Goal: Information Seeking & Learning: Find contact information

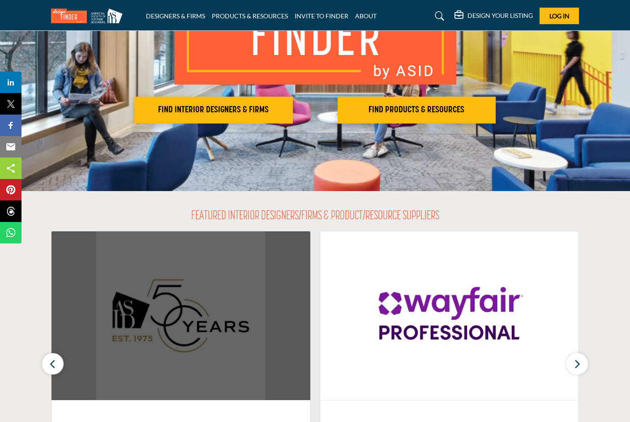
scroll to position [90, 0]
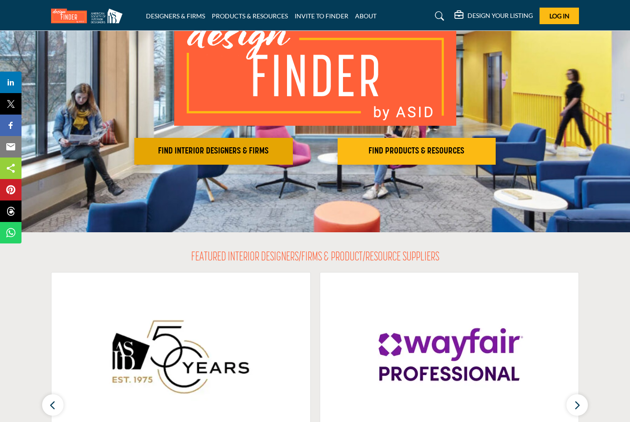
click at [241, 150] on h2 "FIND INTERIOR DESIGNERS & FIRMS" at bounding box center [213, 151] width 153 height 11
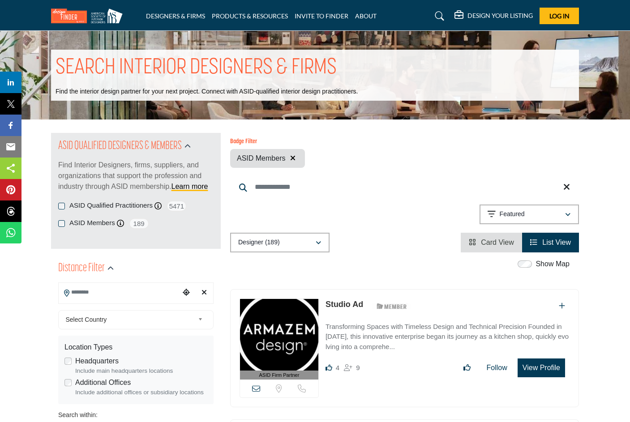
click at [113, 293] on input "Search Location" at bounding box center [119, 292] width 121 height 17
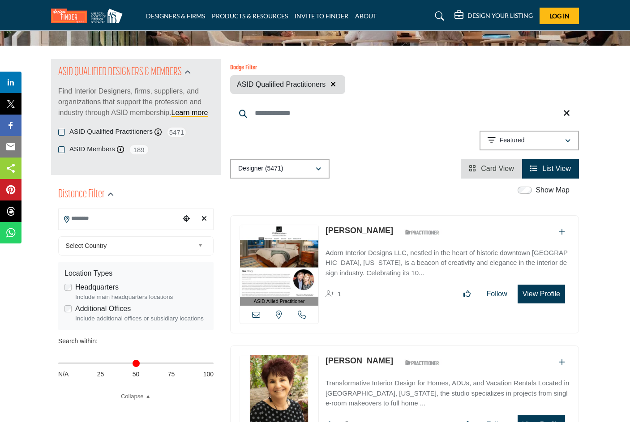
scroll to position [134, 0]
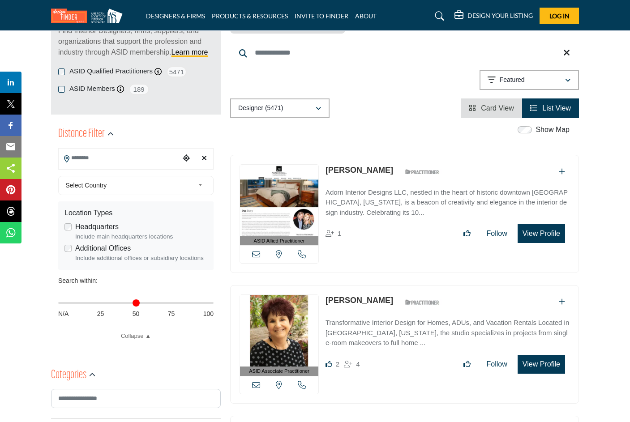
click at [125, 146] on div "Distance Filter" at bounding box center [135, 134] width 155 height 27
click at [122, 159] on input "Search Location" at bounding box center [119, 158] width 121 height 17
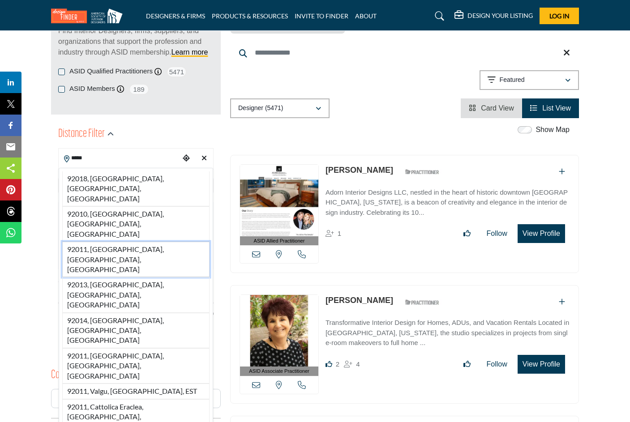
click at [120, 242] on li "92011, [GEOGRAPHIC_DATA], [GEOGRAPHIC_DATA], [GEOGRAPHIC_DATA]" at bounding box center [135, 259] width 147 height 35
type input "**********"
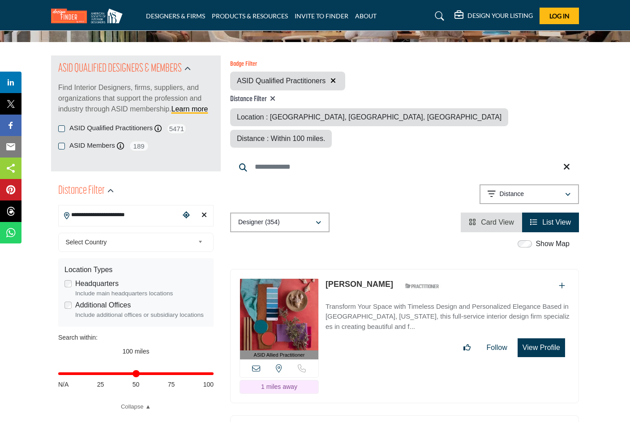
scroll to position [90, 0]
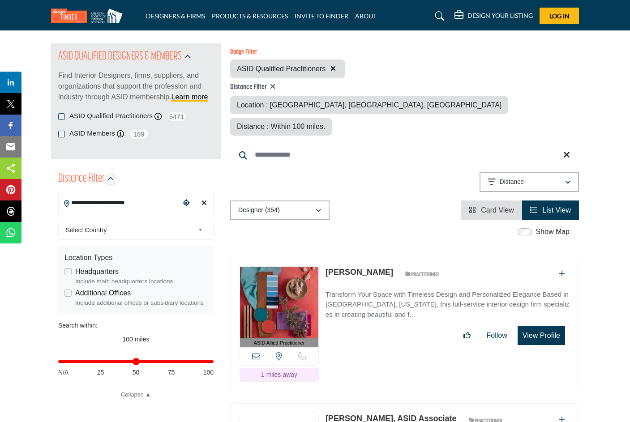
click at [110, 179] on icon "button" at bounding box center [111, 179] width 6 height 6
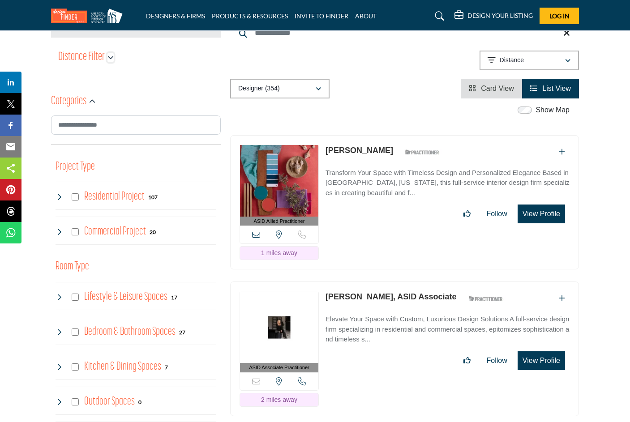
scroll to position [134, 0]
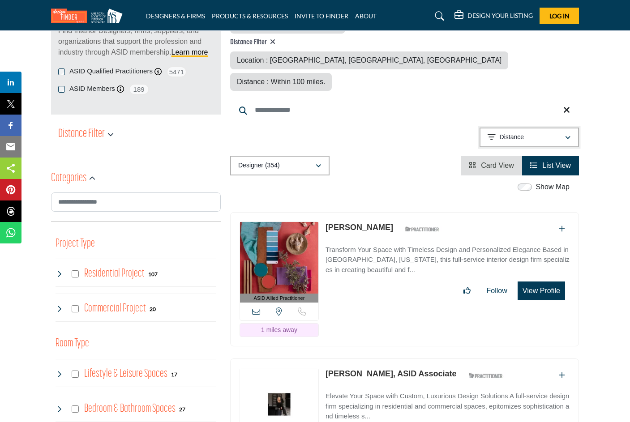
click at [568, 135] on icon "button" at bounding box center [567, 138] width 5 height 6
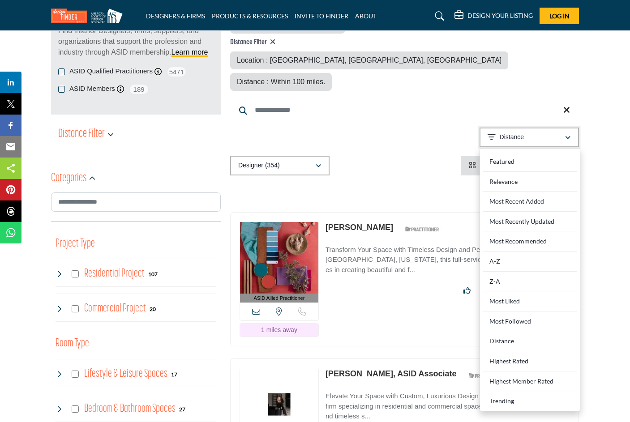
click at [568, 135] on icon "button" at bounding box center [567, 138] width 5 height 6
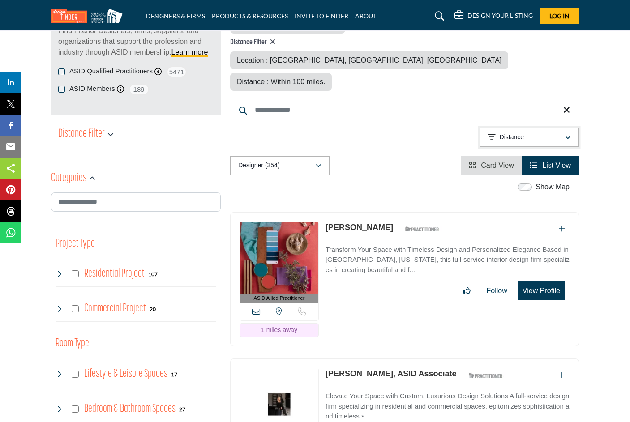
click at [488, 133] on icon "button" at bounding box center [492, 137] width 8 height 9
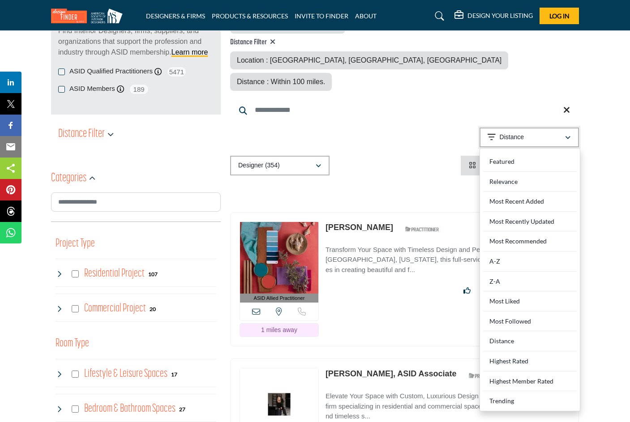
click at [488, 133] on icon "button" at bounding box center [492, 137] width 8 height 9
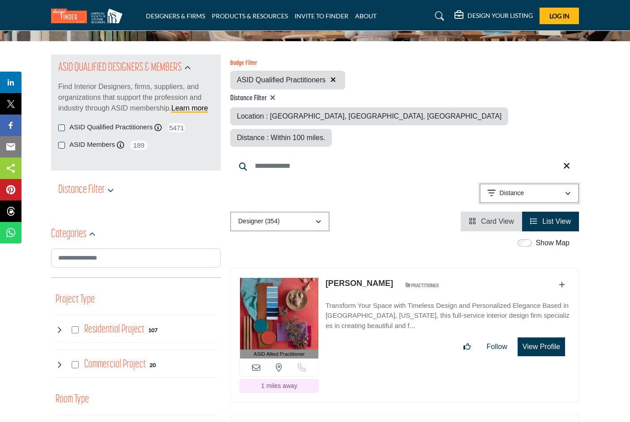
scroll to position [0, 0]
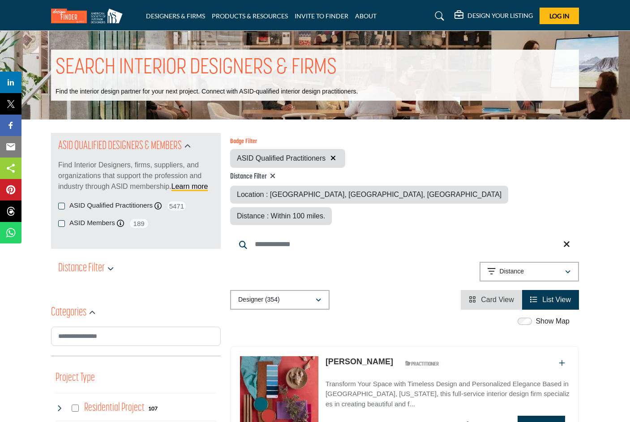
click at [325, 212] on span "Distance : Within 100 miles." at bounding box center [281, 216] width 88 height 8
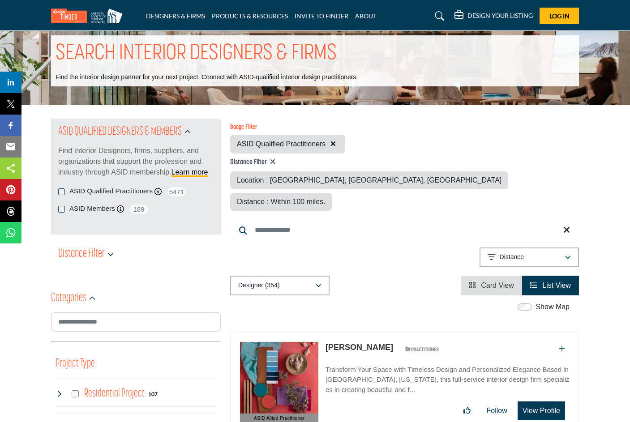
scroll to position [45, 0]
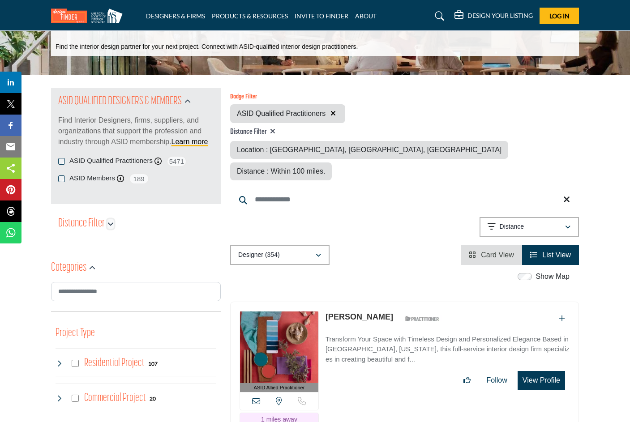
click at [112, 224] on icon "button" at bounding box center [111, 224] width 6 height 6
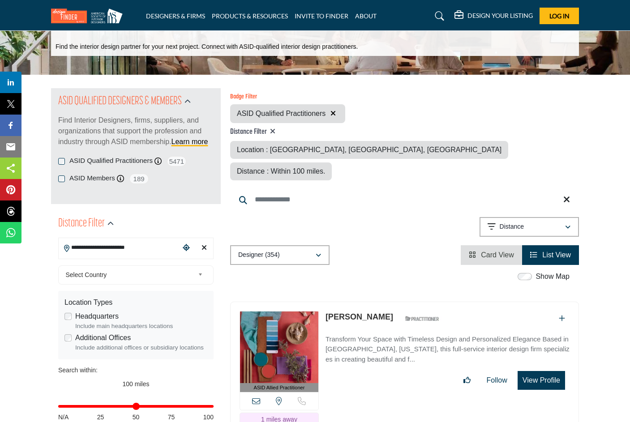
click at [201, 277] on b at bounding box center [202, 275] width 8 height 11
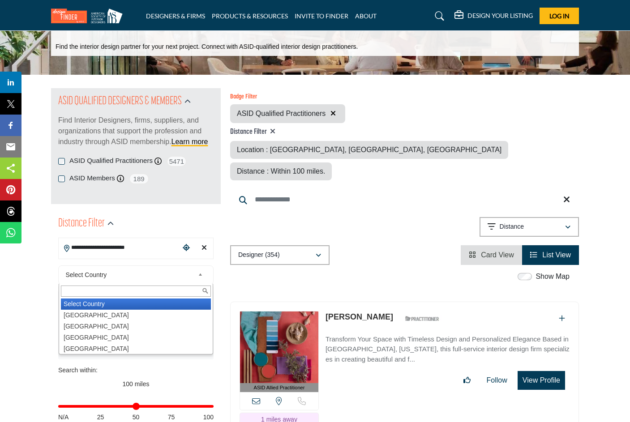
click at [201, 277] on b at bounding box center [202, 275] width 8 height 11
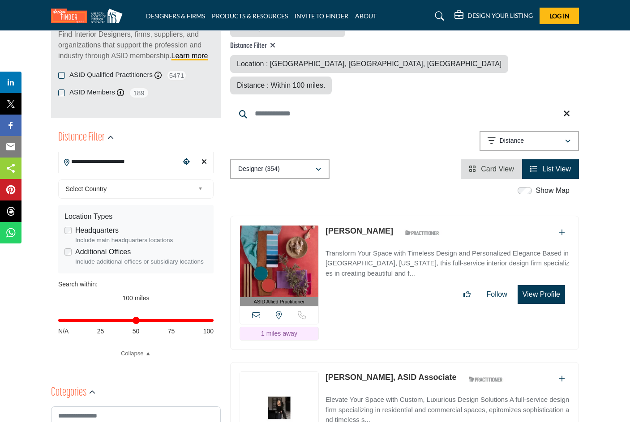
scroll to position [134, 0]
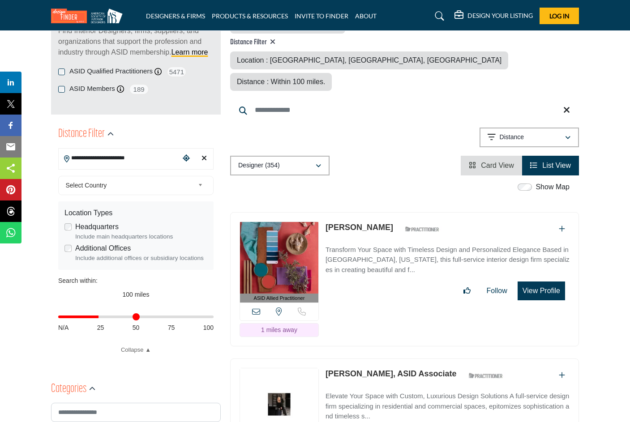
drag, startPoint x: 211, startPoint y: 317, endPoint x: 100, endPoint y: 317, distance: 110.7
type input "**"
click at [100, 317] on input "Distance in miles" at bounding box center [135, 317] width 155 height 2
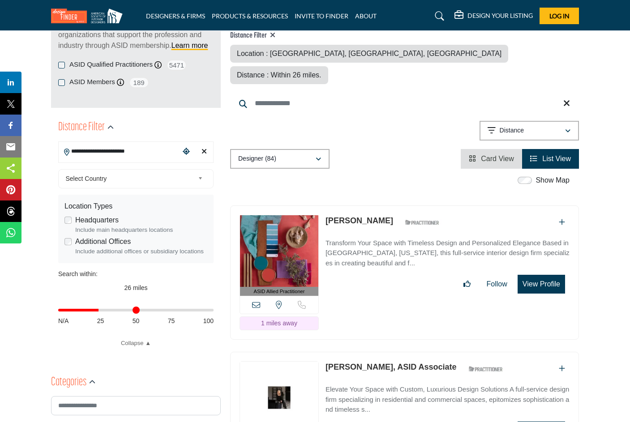
scroll to position [134, 0]
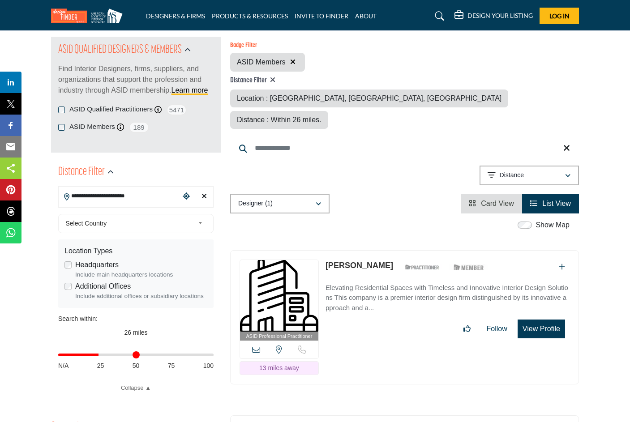
scroll to position [45, 0]
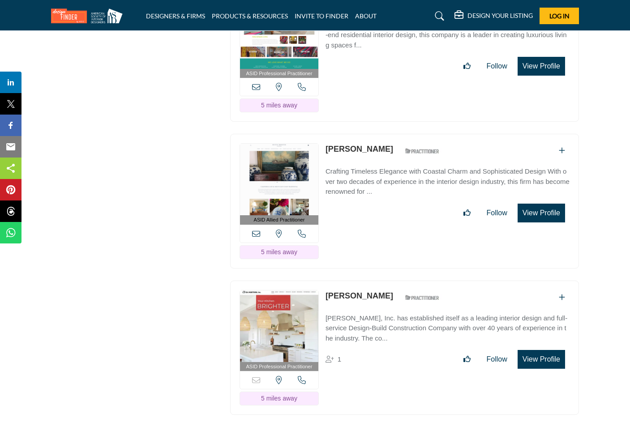
scroll to position [1523, 0]
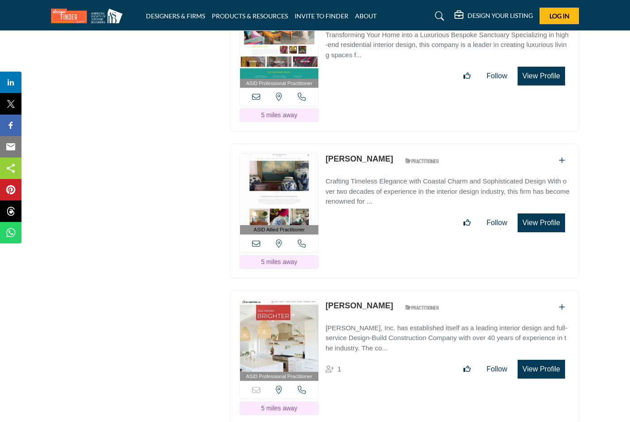
click at [358, 302] on link "[PERSON_NAME]" at bounding box center [360, 306] width 68 height 9
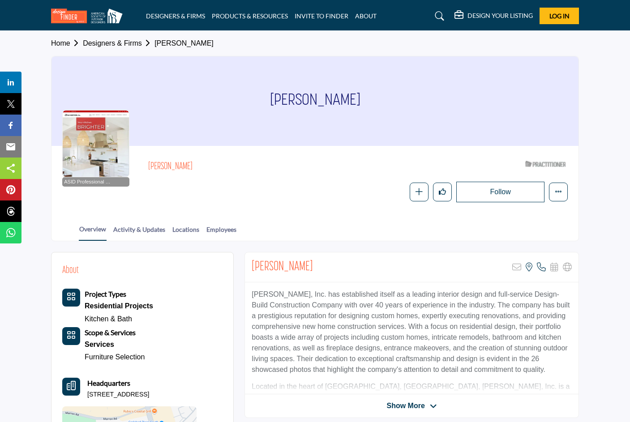
click at [418, 407] on span "Show More" at bounding box center [406, 406] width 38 height 11
